Goal: Task Accomplishment & Management: Manage account settings

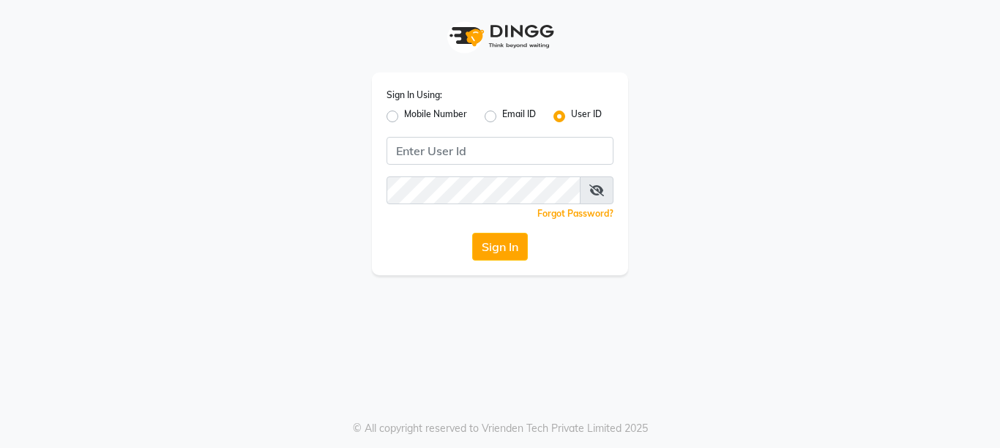
click at [404, 113] on label "Mobile Number" at bounding box center [435, 117] width 63 height 18
click at [404, 113] on input "Mobile Number" at bounding box center [409, 113] width 10 height 10
radio input "true"
radio input "false"
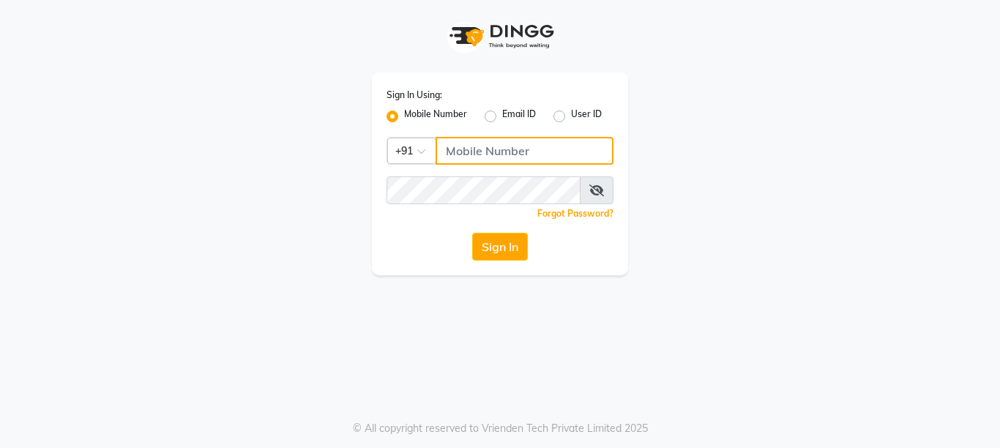
click at [465, 154] on input "Username" at bounding box center [524, 151] width 178 height 28
type input "7738135994"
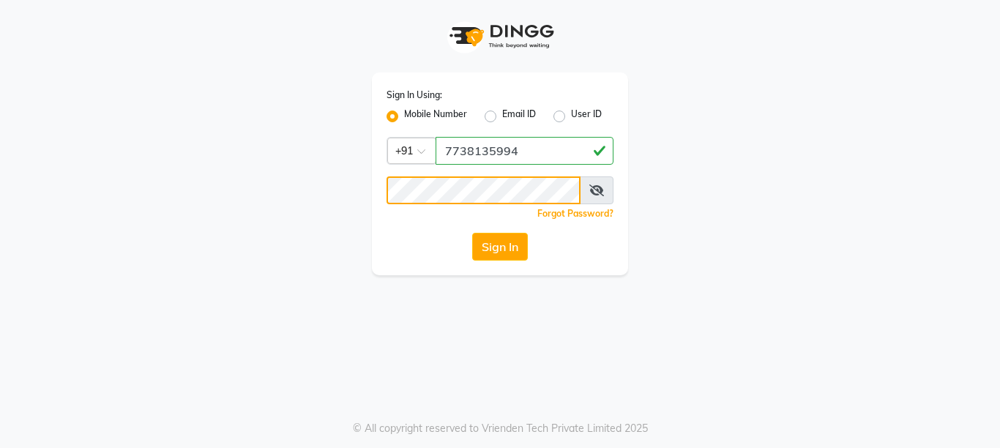
click at [472, 233] on button "Sign In" at bounding box center [500, 247] width 56 height 28
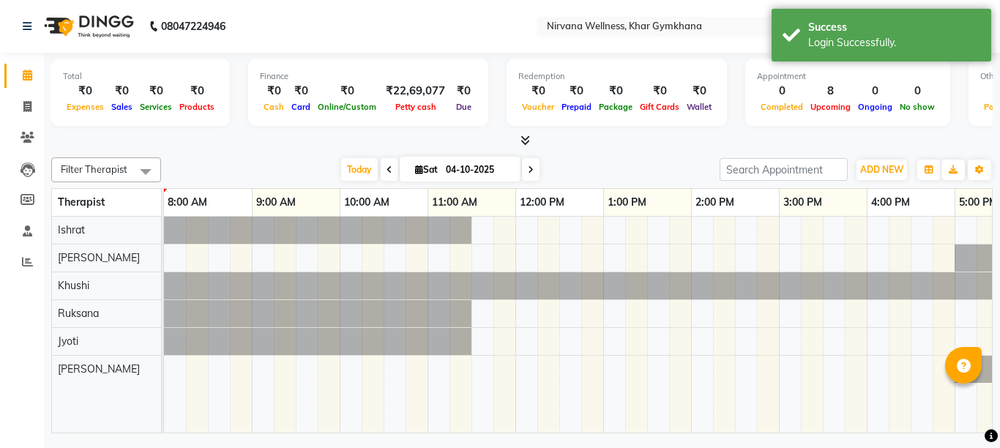
select select "en"
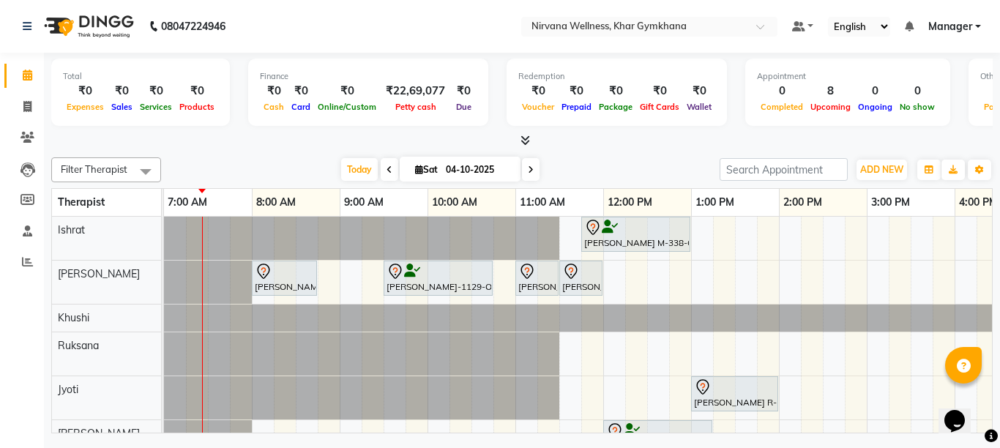
drag, startPoint x: 377, startPoint y: 171, endPoint x: 792, endPoint y: 443, distance: 496.4
click at [381, 171] on span at bounding box center [390, 169] width 18 height 23
click at [377, 171] on div "[DATE] [DATE]" at bounding box center [440, 170] width 544 height 22
click at [383, 172] on div "[DATE] [DATE]" at bounding box center [440, 170] width 544 height 22
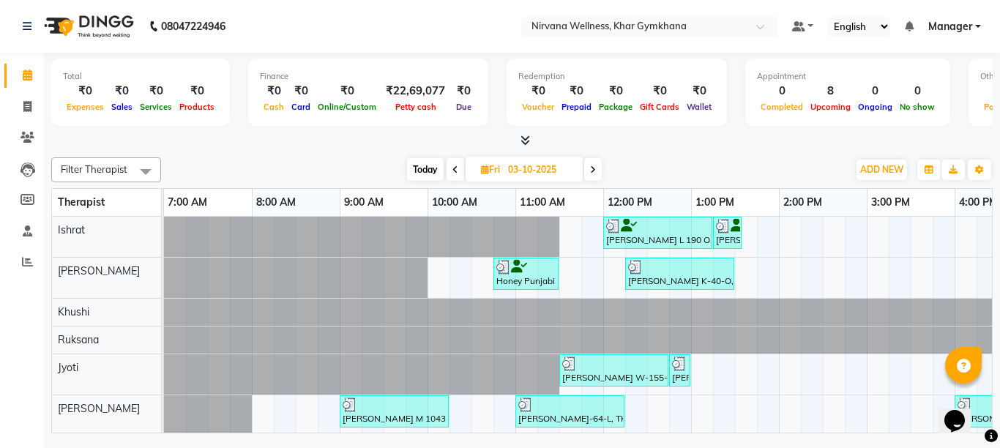
click at [454, 170] on icon at bounding box center [455, 169] width 6 height 9
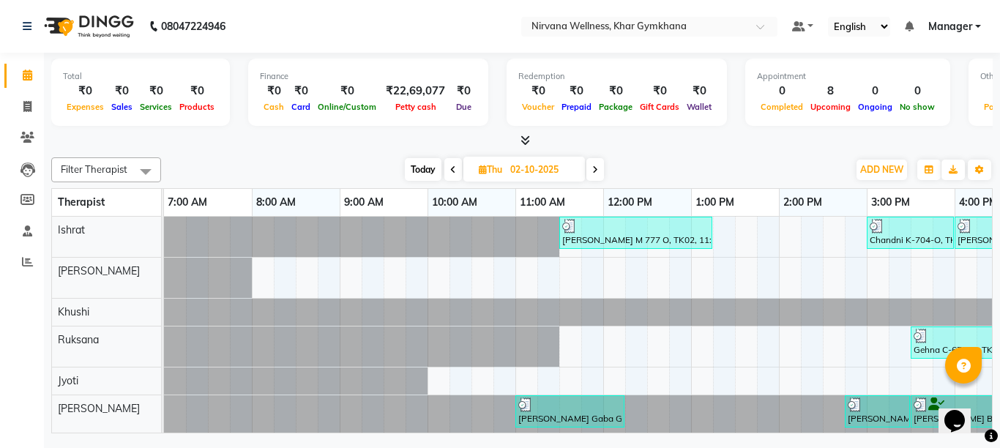
click at [453, 170] on icon at bounding box center [453, 169] width 6 height 9
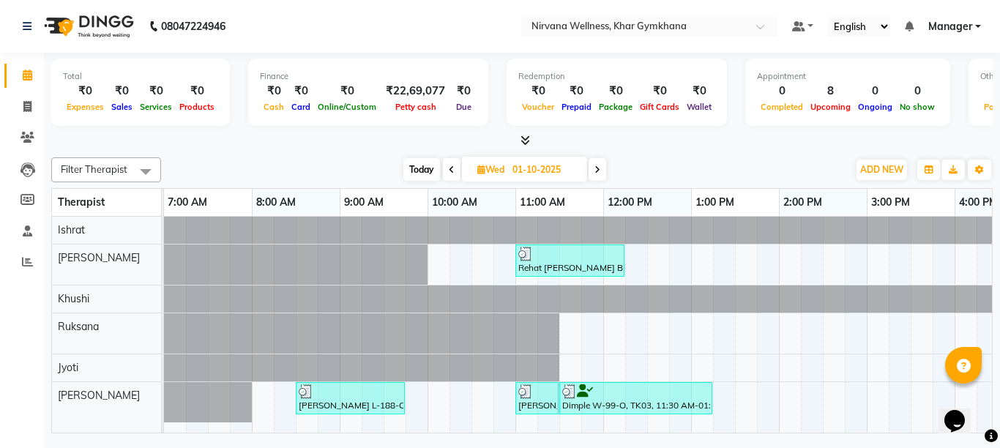
click at [446, 172] on span at bounding box center [452, 169] width 18 height 23
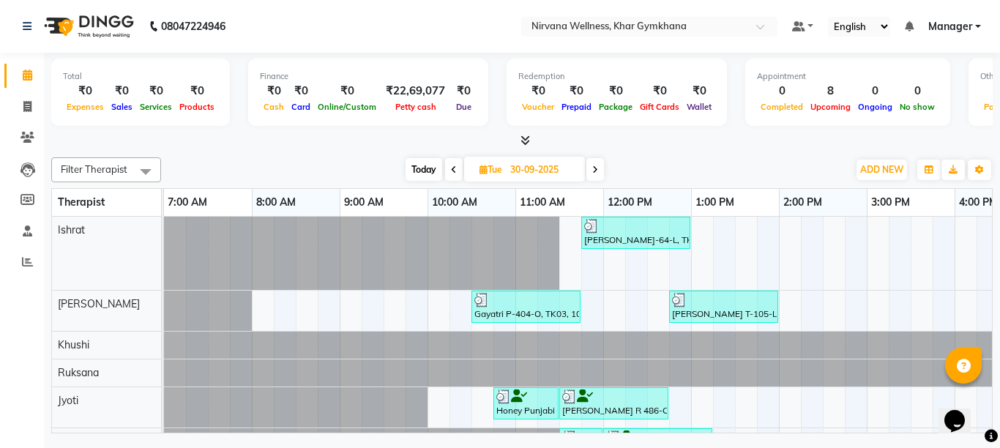
click at [424, 168] on span "Today" at bounding box center [423, 169] width 37 height 23
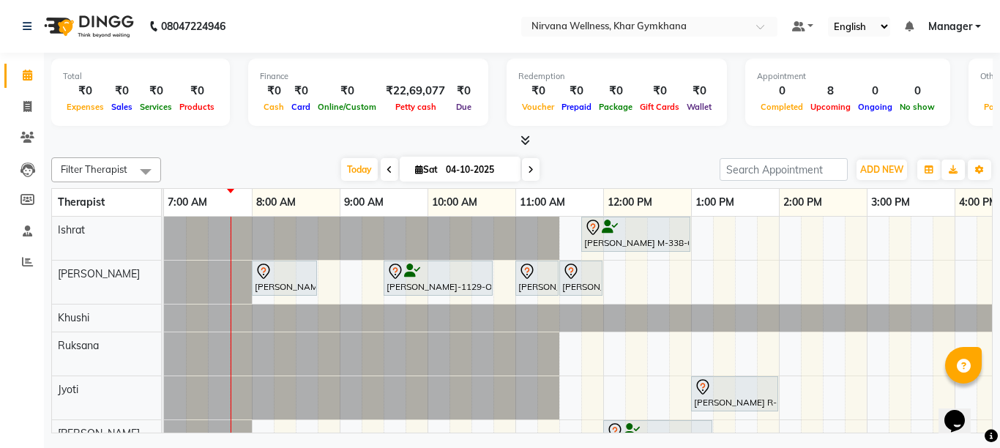
click at [384, 175] on span at bounding box center [390, 169] width 18 height 23
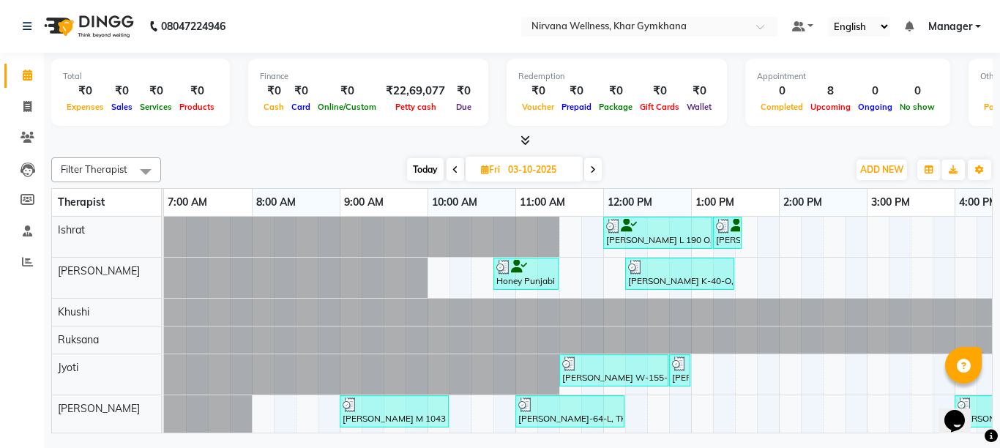
click at [453, 169] on icon at bounding box center [455, 169] width 6 height 9
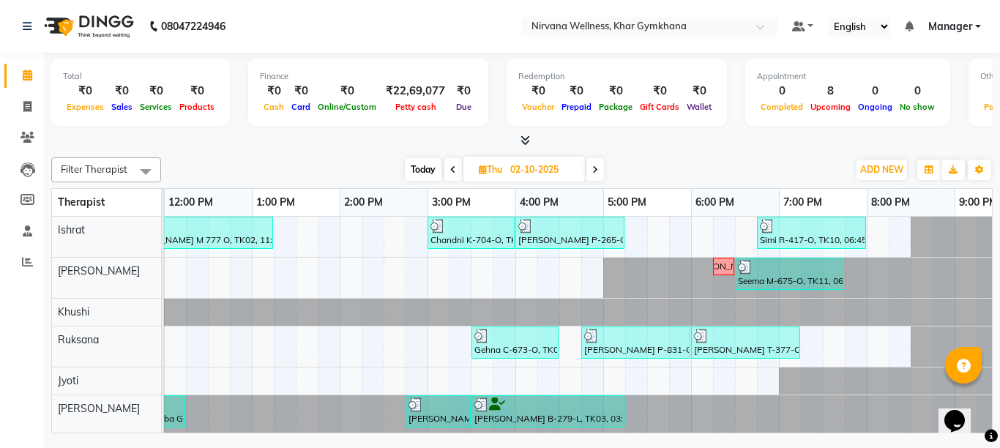
click at [589, 165] on span at bounding box center [595, 169] width 18 height 23
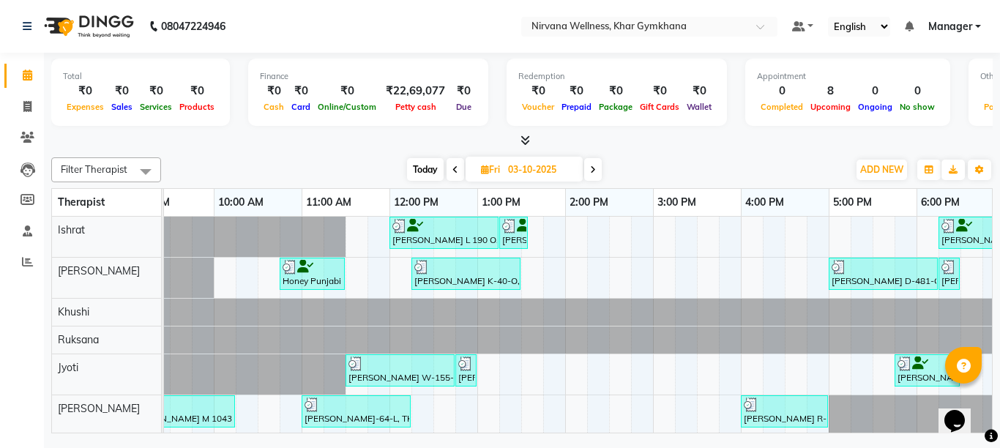
scroll to position [15, 0]
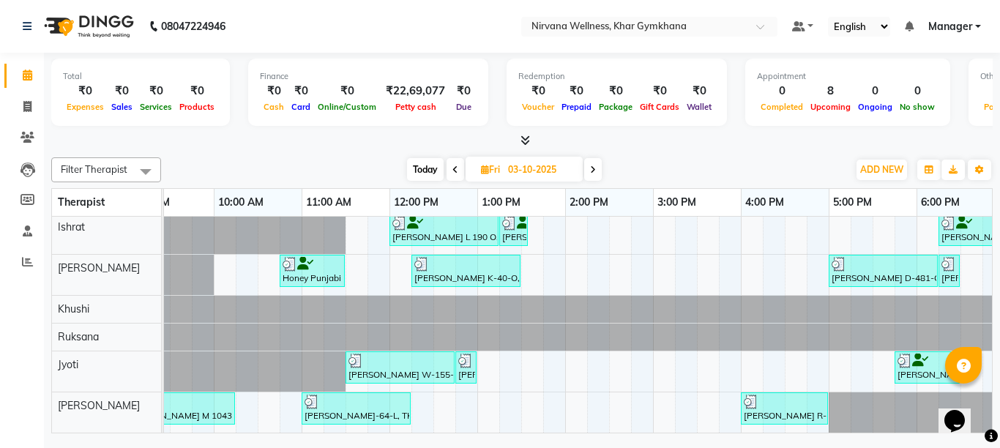
click at [429, 177] on span "Today" at bounding box center [425, 169] width 37 height 23
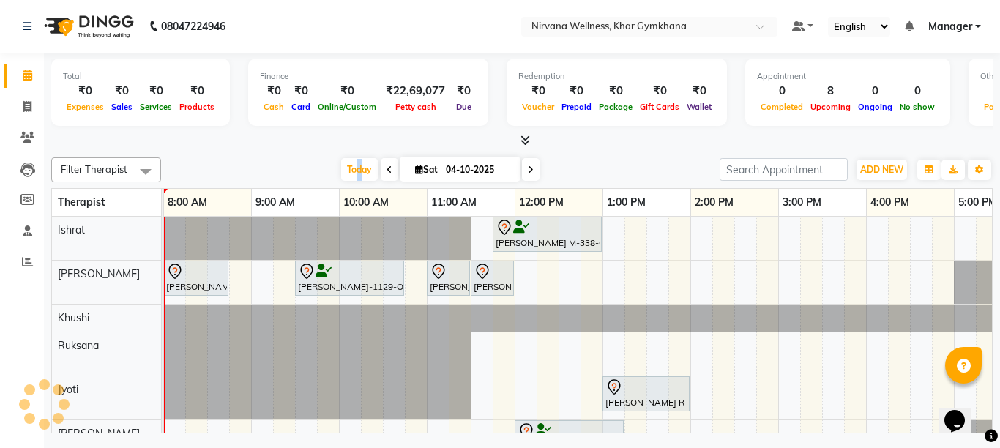
scroll to position [0, 0]
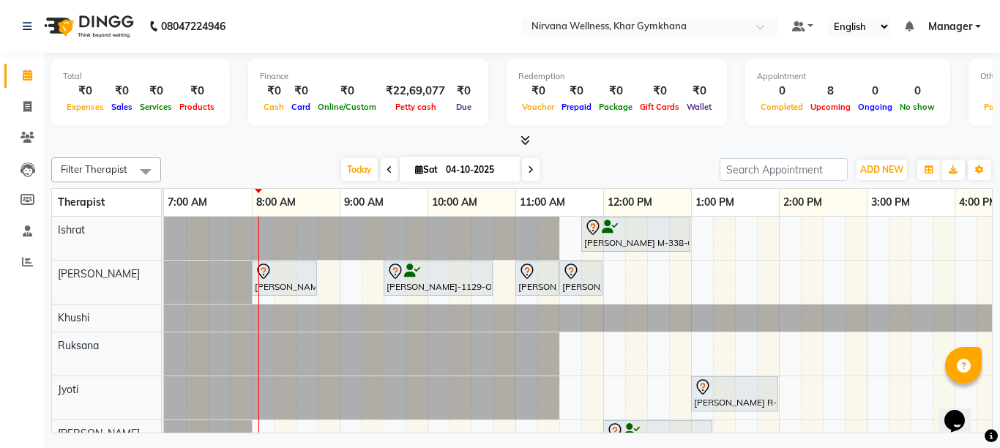
click at [386, 171] on icon at bounding box center [389, 169] width 6 height 9
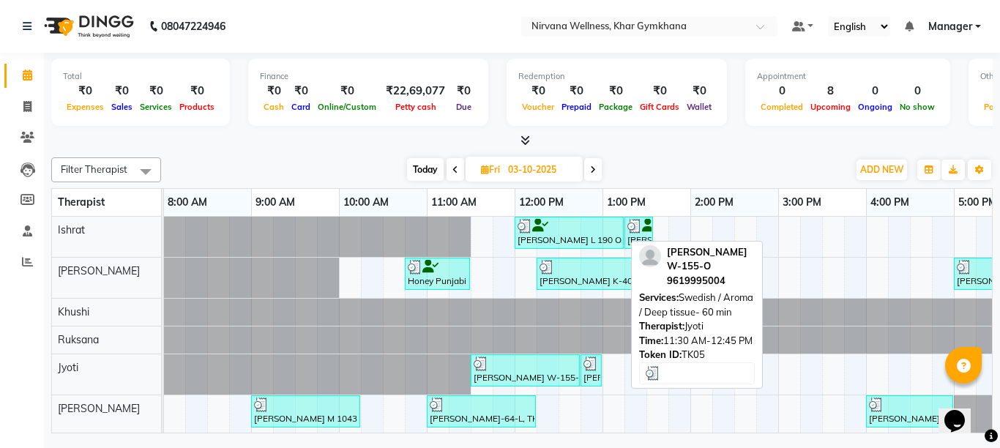
scroll to position [15, 0]
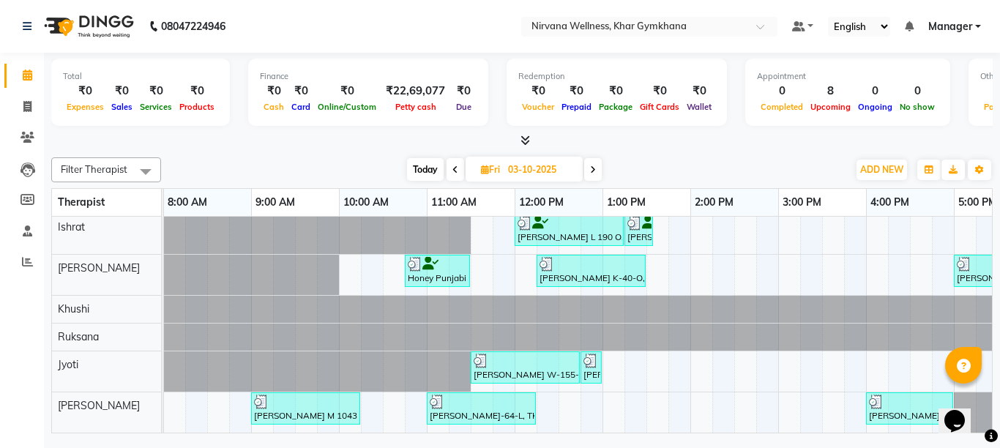
click at [455, 173] on icon at bounding box center [455, 169] width 6 height 9
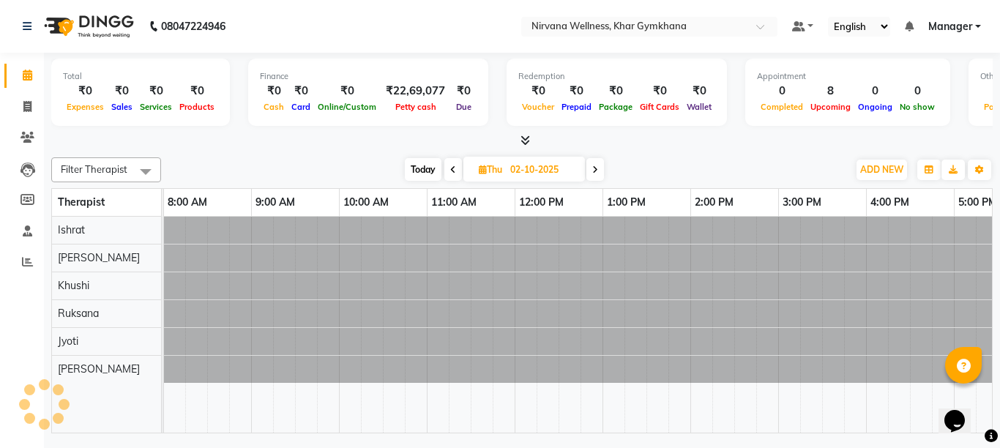
click at [455, 173] on span at bounding box center [453, 169] width 18 height 23
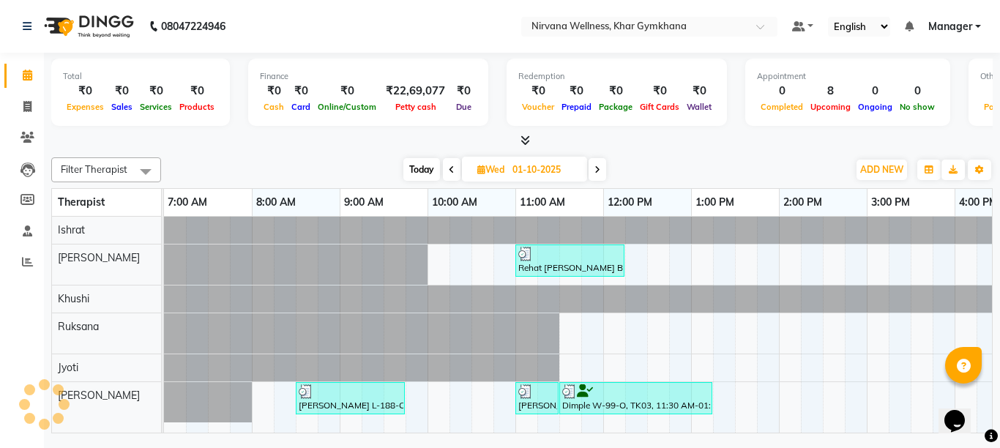
scroll to position [0, 89]
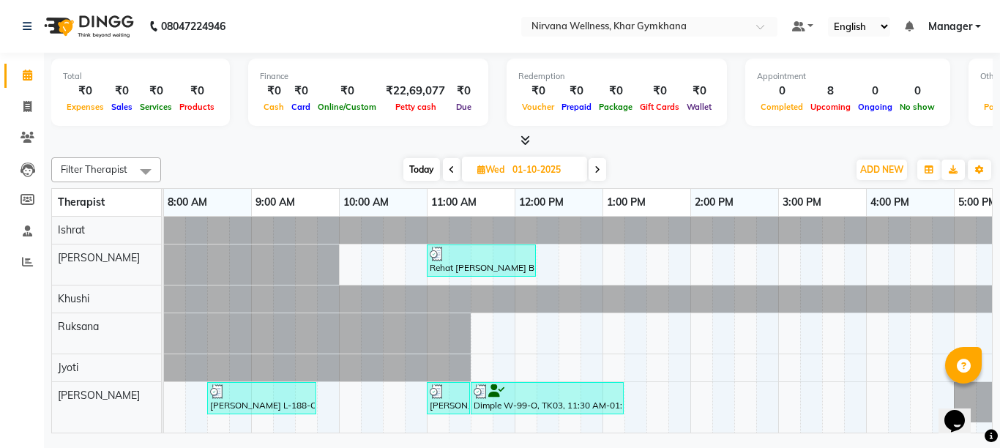
click at [596, 167] on icon at bounding box center [597, 169] width 6 height 9
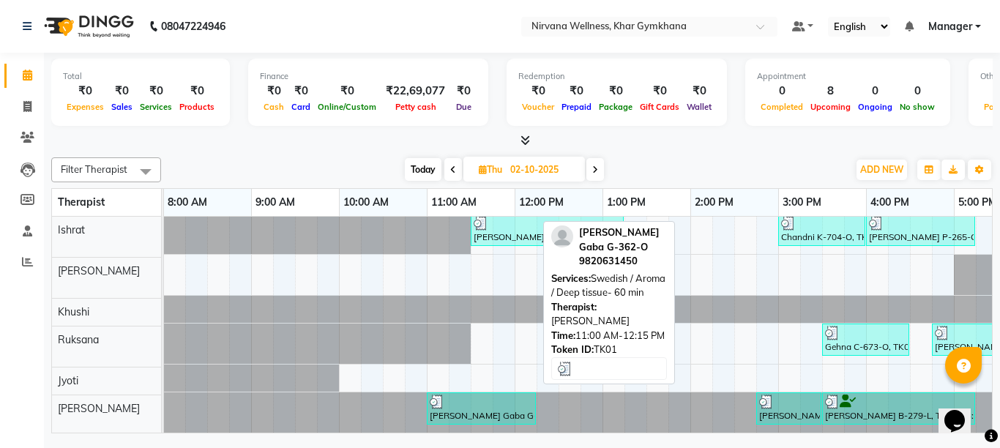
scroll to position [15, 0]
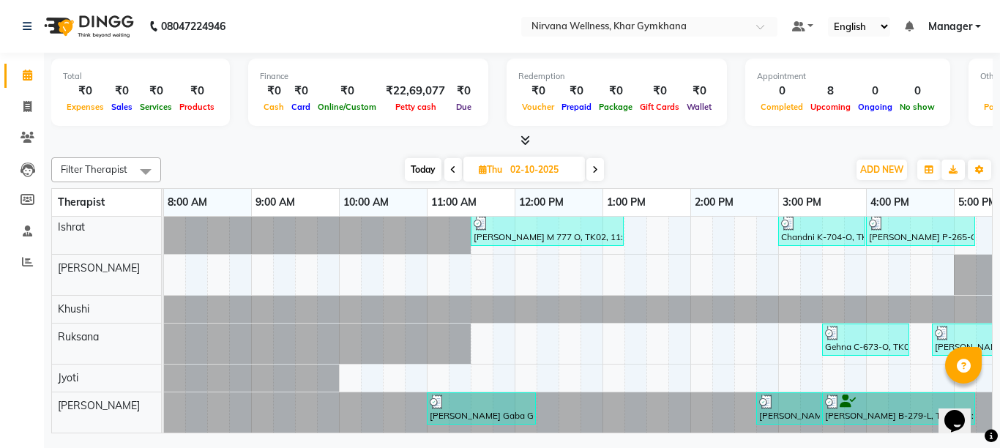
click at [593, 167] on icon at bounding box center [595, 169] width 6 height 9
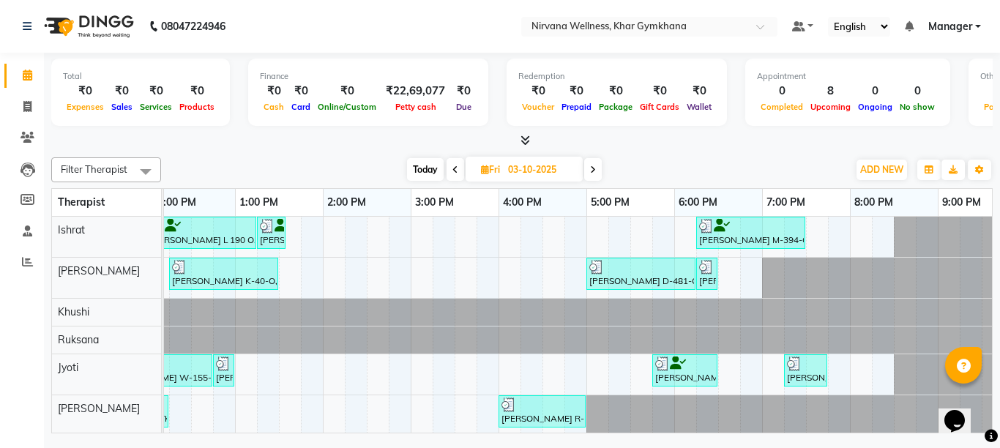
scroll to position [0, 590]
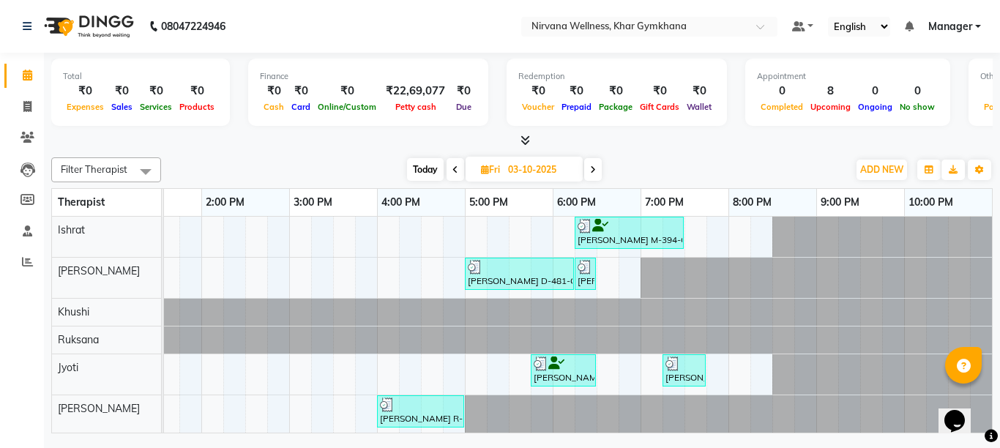
click at [420, 173] on span "Today" at bounding box center [425, 169] width 37 height 23
type input "04-10-2025"
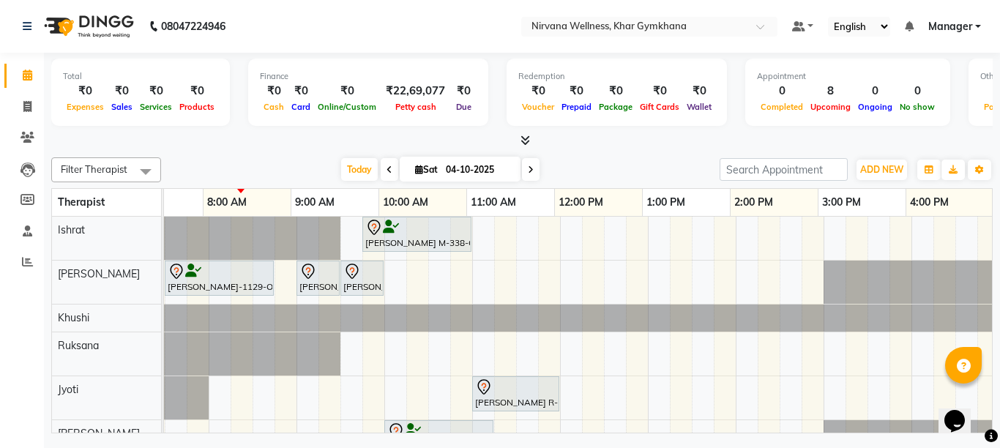
scroll to position [0, 0]
